Goal: Information Seeking & Learning: Learn about a topic

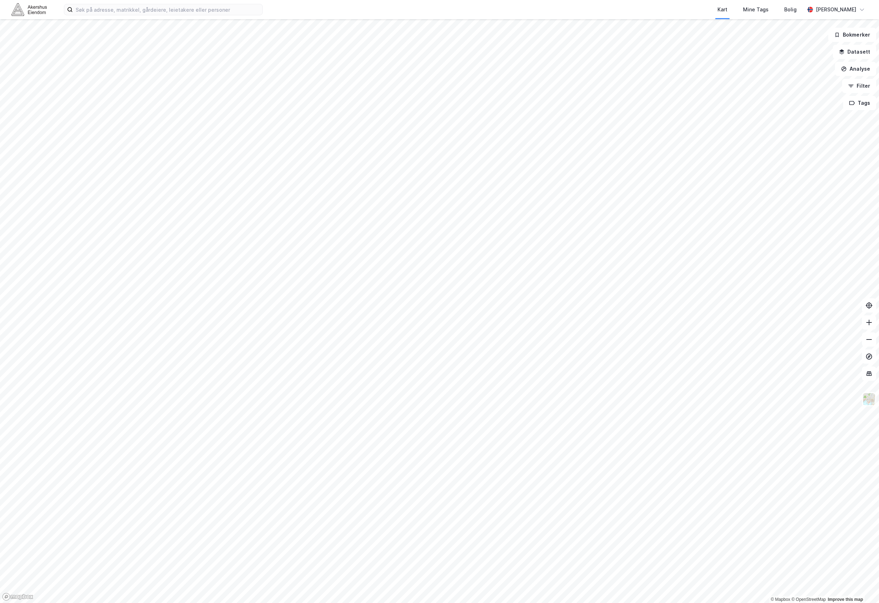
click at [588, 9] on div "Kart Mine Tags Bolig" at bounding box center [551, 9] width 508 height 19
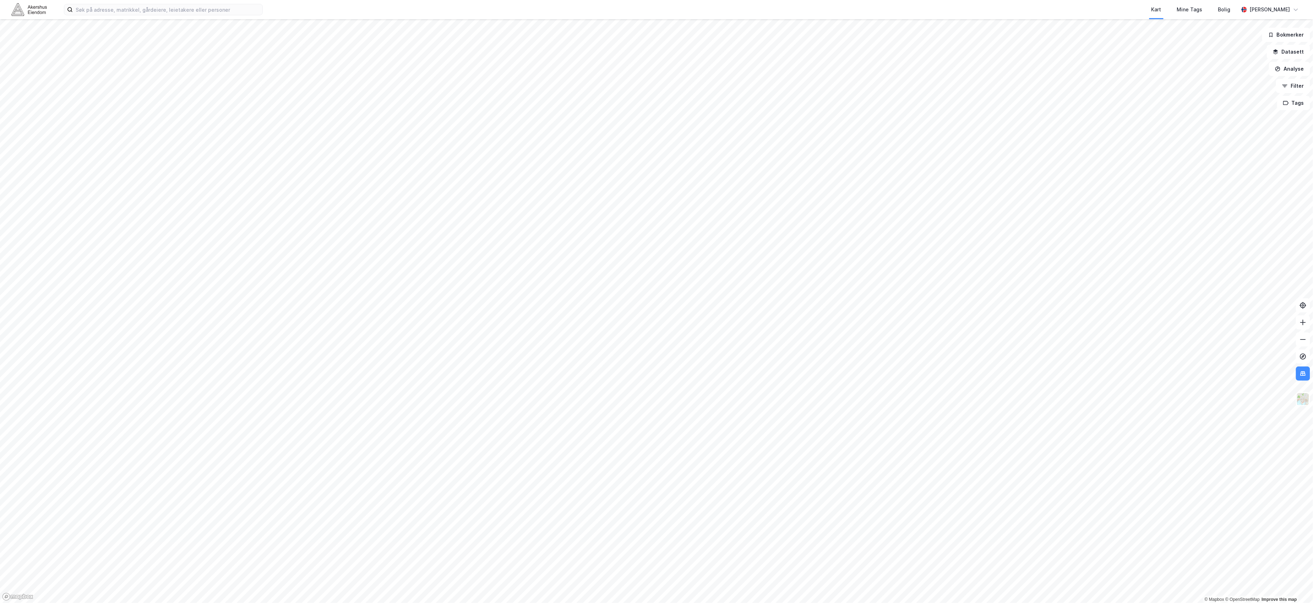
click at [481, 7] on div "Kart Mine Tags Bolig" at bounding box center [767, 9] width 941 height 19
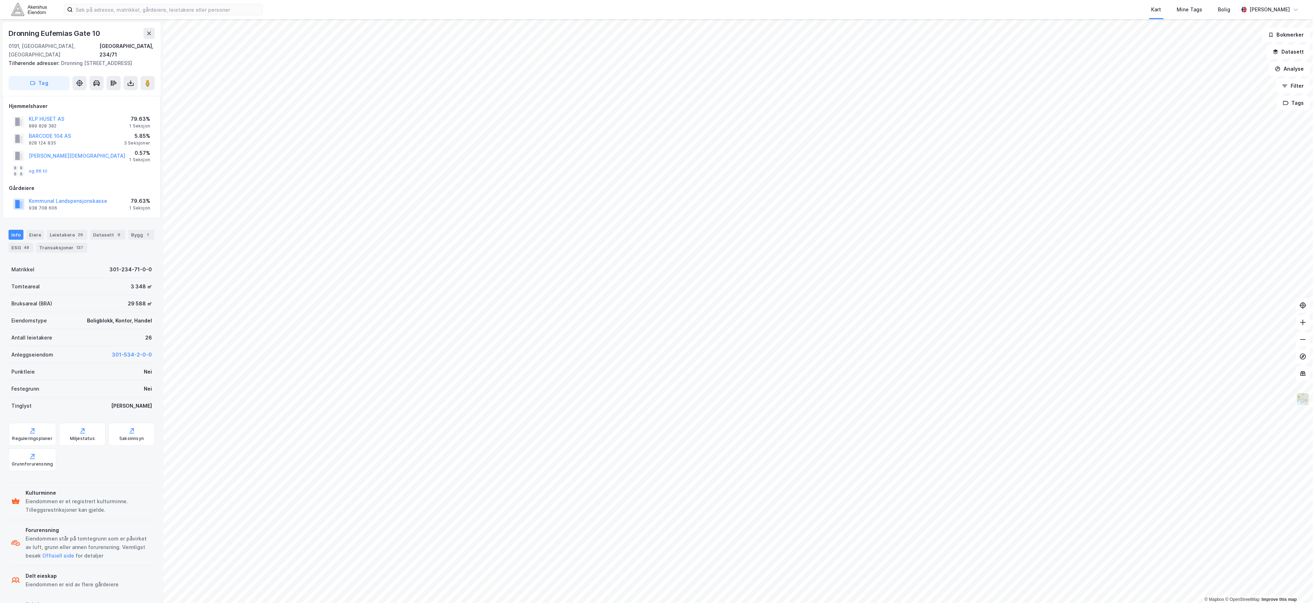
click at [1305, 397] on img at bounding box center [1302, 398] width 13 height 13
click at [1233, 243] on div "Lyst" at bounding box center [1230, 247] width 10 height 9
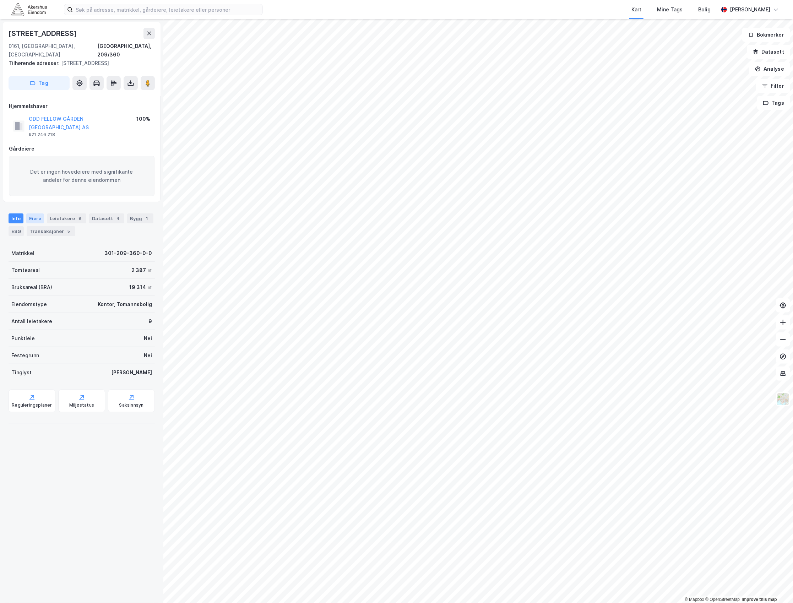
click at [33, 213] on div "Eiere" at bounding box center [35, 218] width 18 height 10
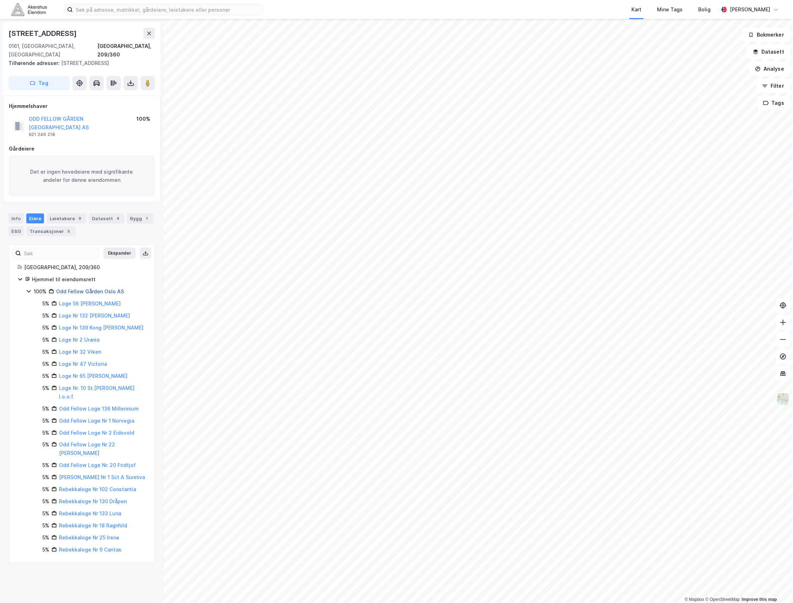
click at [77, 288] on link "Odd Fellow Gården Oslo AS" at bounding box center [90, 291] width 68 height 6
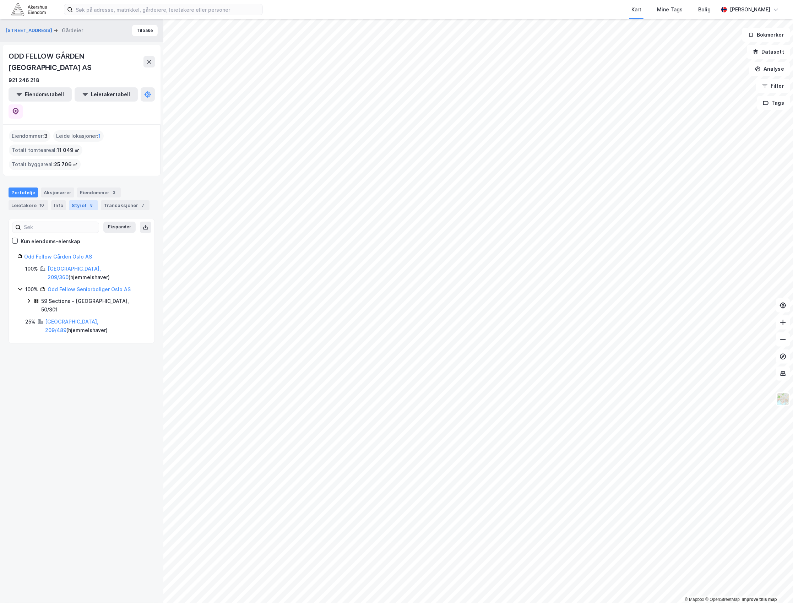
click at [72, 200] on div "Styret 8" at bounding box center [83, 205] width 29 height 10
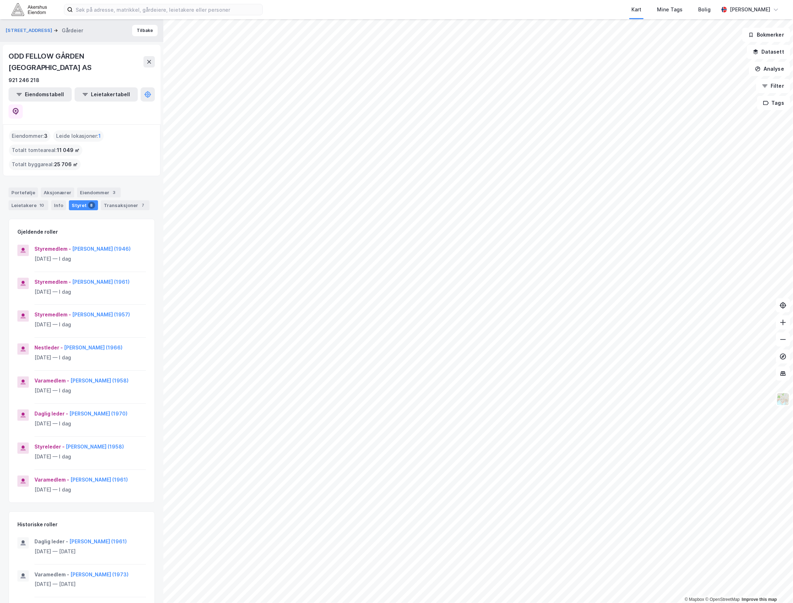
click at [31, 130] on div "Eiendommer : 3" at bounding box center [30, 135] width 42 height 11
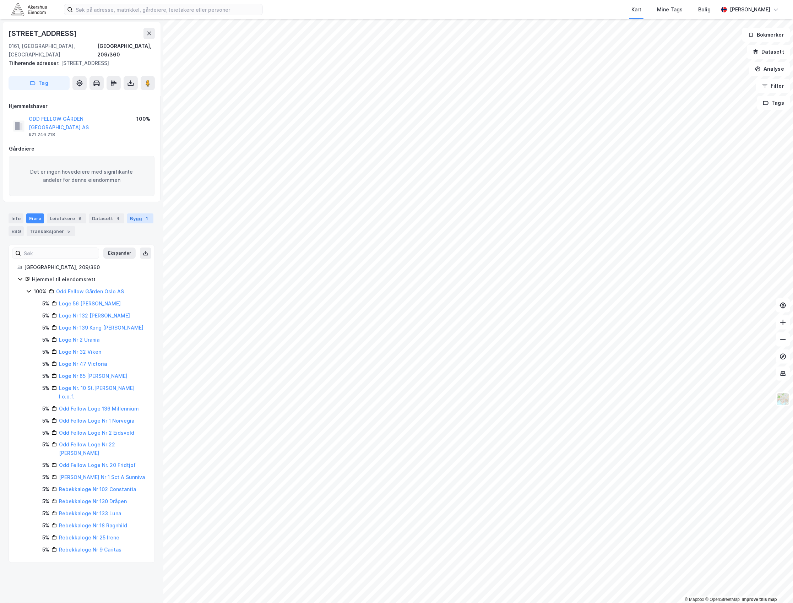
click at [128, 213] on div "Bygg 1" at bounding box center [140, 218] width 26 height 10
